Goal: Information Seeking & Learning: Learn about a topic

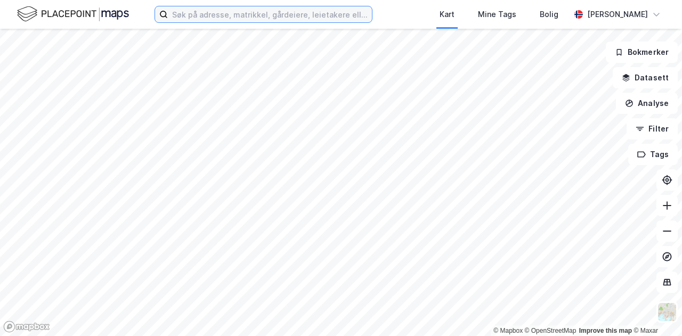
click at [260, 18] on input at bounding box center [270, 14] width 204 height 16
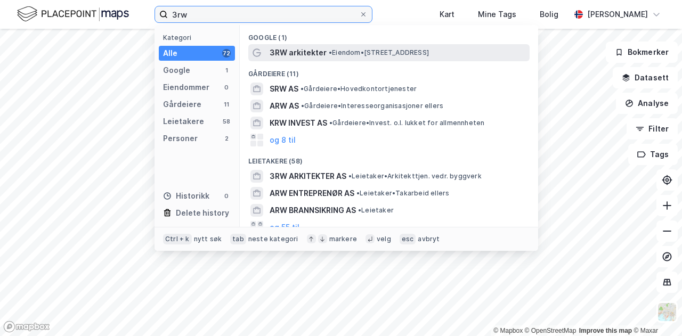
type input "3rw"
click at [290, 52] on span "3RW arkitekter" at bounding box center [298, 52] width 57 height 13
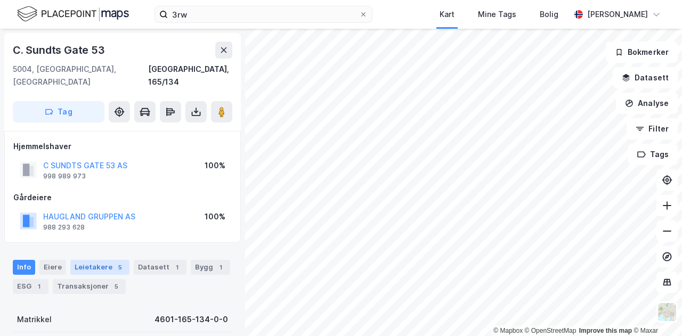
click at [109, 260] on div "Leietakere 5" at bounding box center [99, 267] width 59 height 15
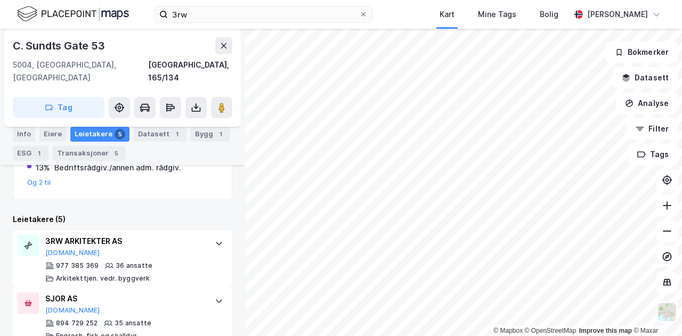
scroll to position [269, 0]
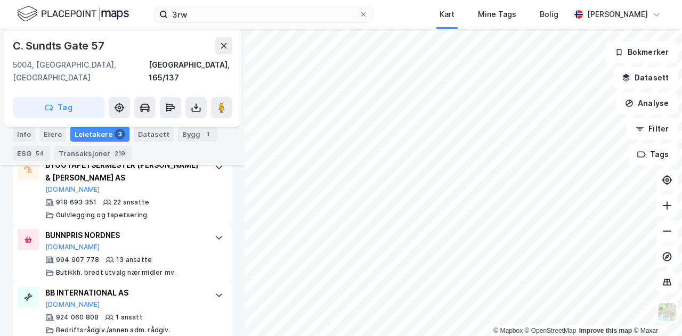
scroll to position [438, 0]
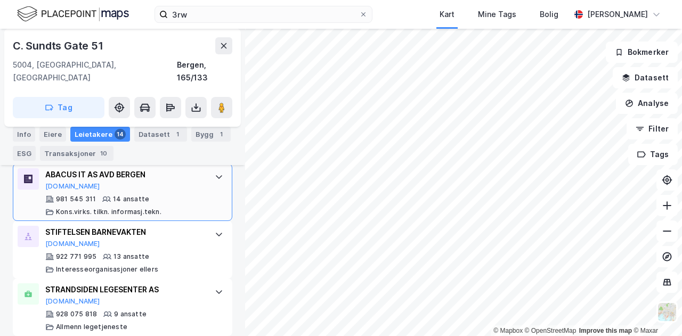
scroll to position [367, 0]
